Goal: Task Accomplishment & Management: Use online tool/utility

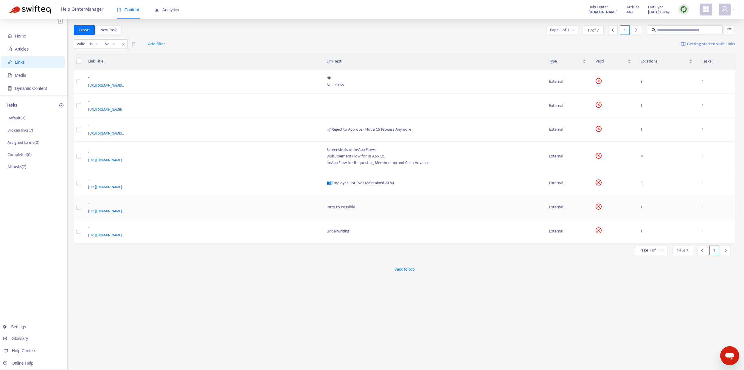
click at [327, 206] on div "Intro to Possible" at bounding box center [433, 207] width 213 height 7
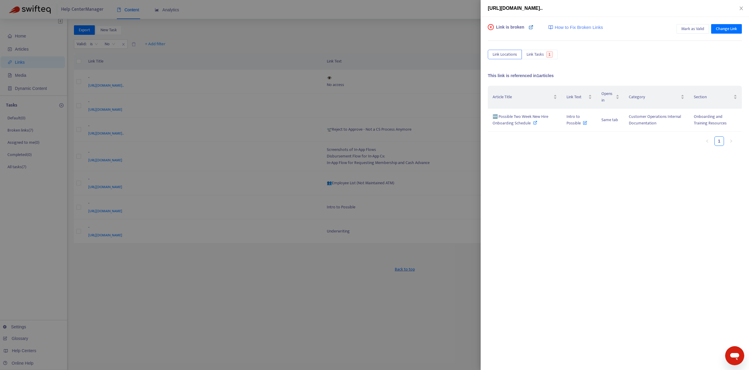
click at [531, 28] on icon at bounding box center [530, 27] width 5 height 5
click at [535, 122] on icon at bounding box center [535, 123] width 4 height 4
click at [740, 8] on icon "close" at bounding box center [740, 8] width 5 height 5
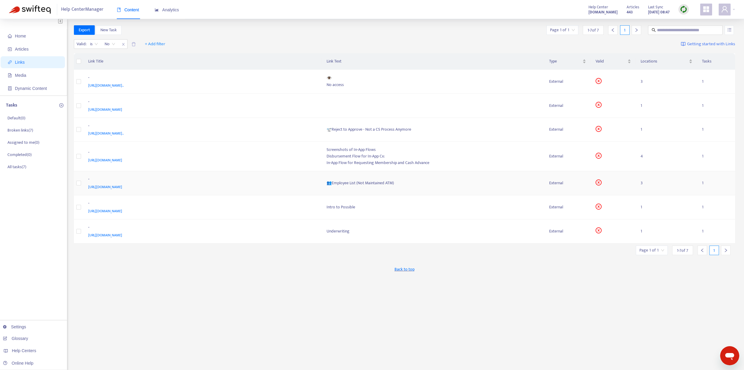
click at [353, 181] on div "👥Employee List (Not Maintained ATM)" at bounding box center [433, 183] width 213 height 7
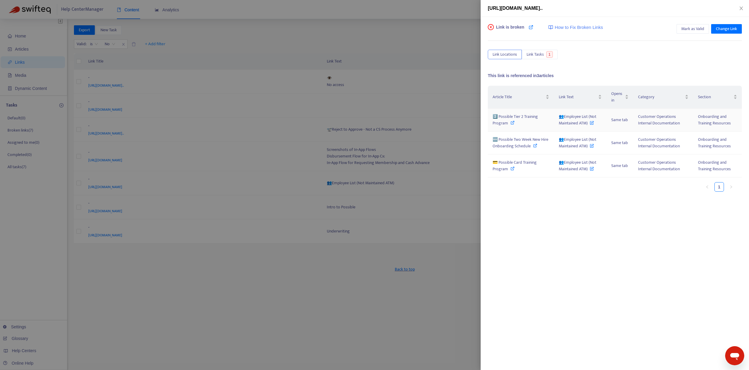
click at [511, 122] on icon at bounding box center [512, 123] width 4 height 4
click at [510, 170] on icon at bounding box center [512, 169] width 4 height 4
click at [740, 9] on icon "close" at bounding box center [740, 8] width 5 height 5
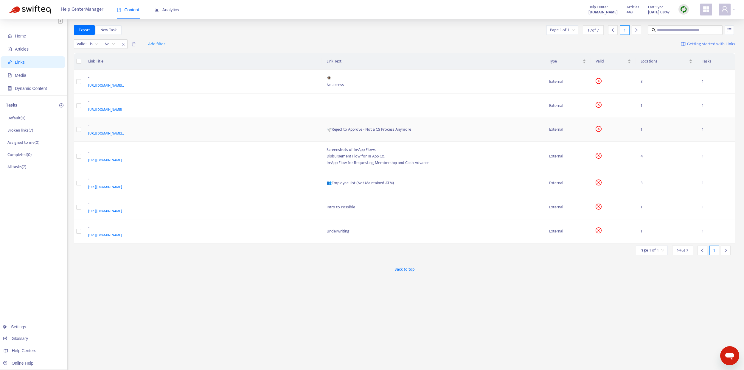
click at [349, 131] on div "🛫Reject to Approve - Not a CS Process Anymore" at bounding box center [433, 129] width 213 height 7
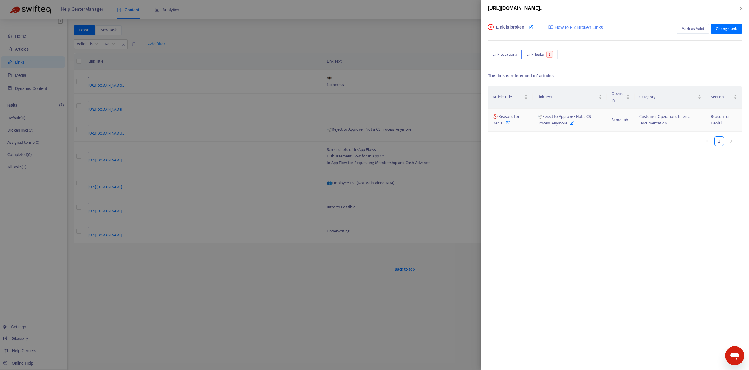
click at [508, 121] on icon at bounding box center [507, 123] width 4 height 4
click at [742, 8] on icon "close" at bounding box center [740, 8] width 5 height 5
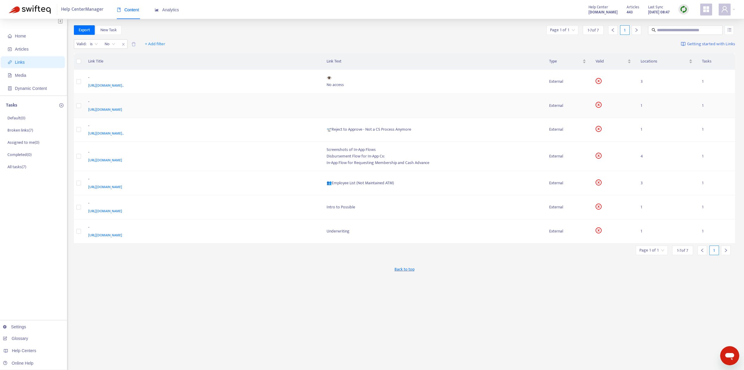
click at [351, 111] on td at bounding box center [433, 106] width 223 height 24
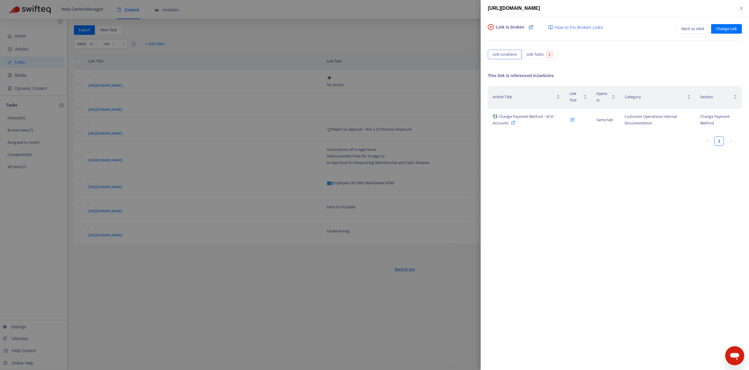
click at [530, 28] on icon at bounding box center [530, 27] width 5 height 5
click at [512, 122] on icon at bounding box center [513, 123] width 4 height 4
click at [391, 309] on div at bounding box center [374, 185] width 749 height 370
